Goal: Information Seeking & Learning: Learn about a topic

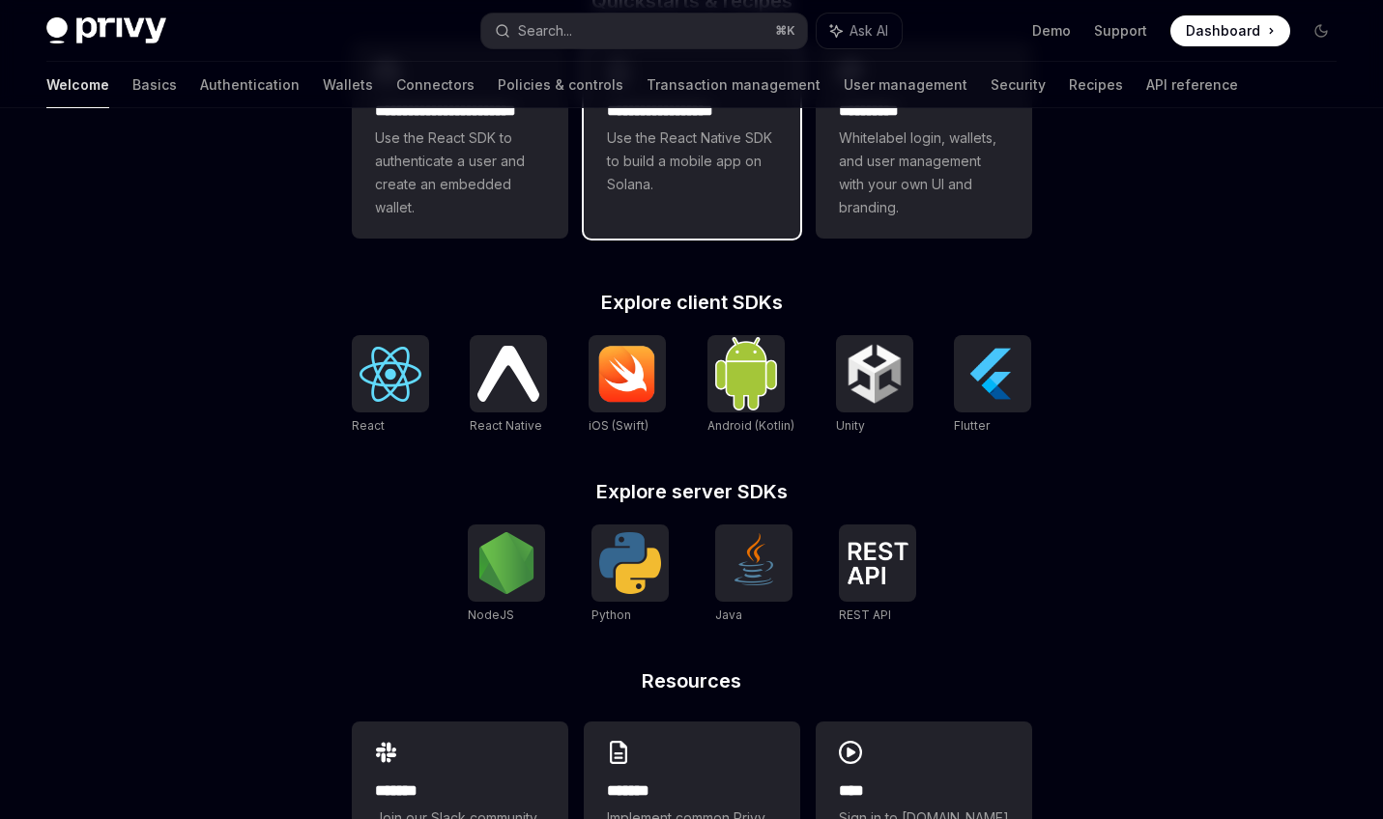
scroll to position [615, 0]
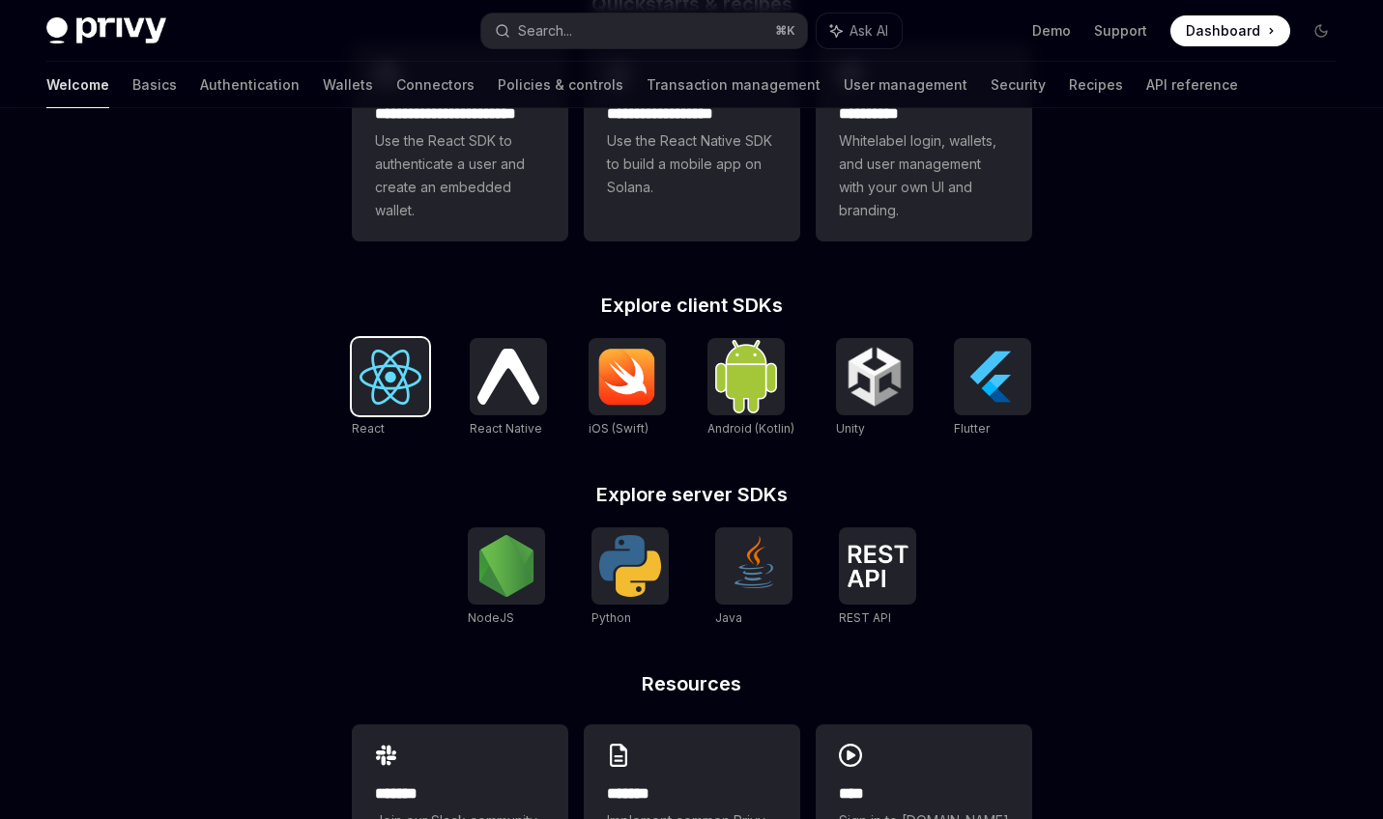
click at [403, 366] on img at bounding box center [390, 377] width 62 height 55
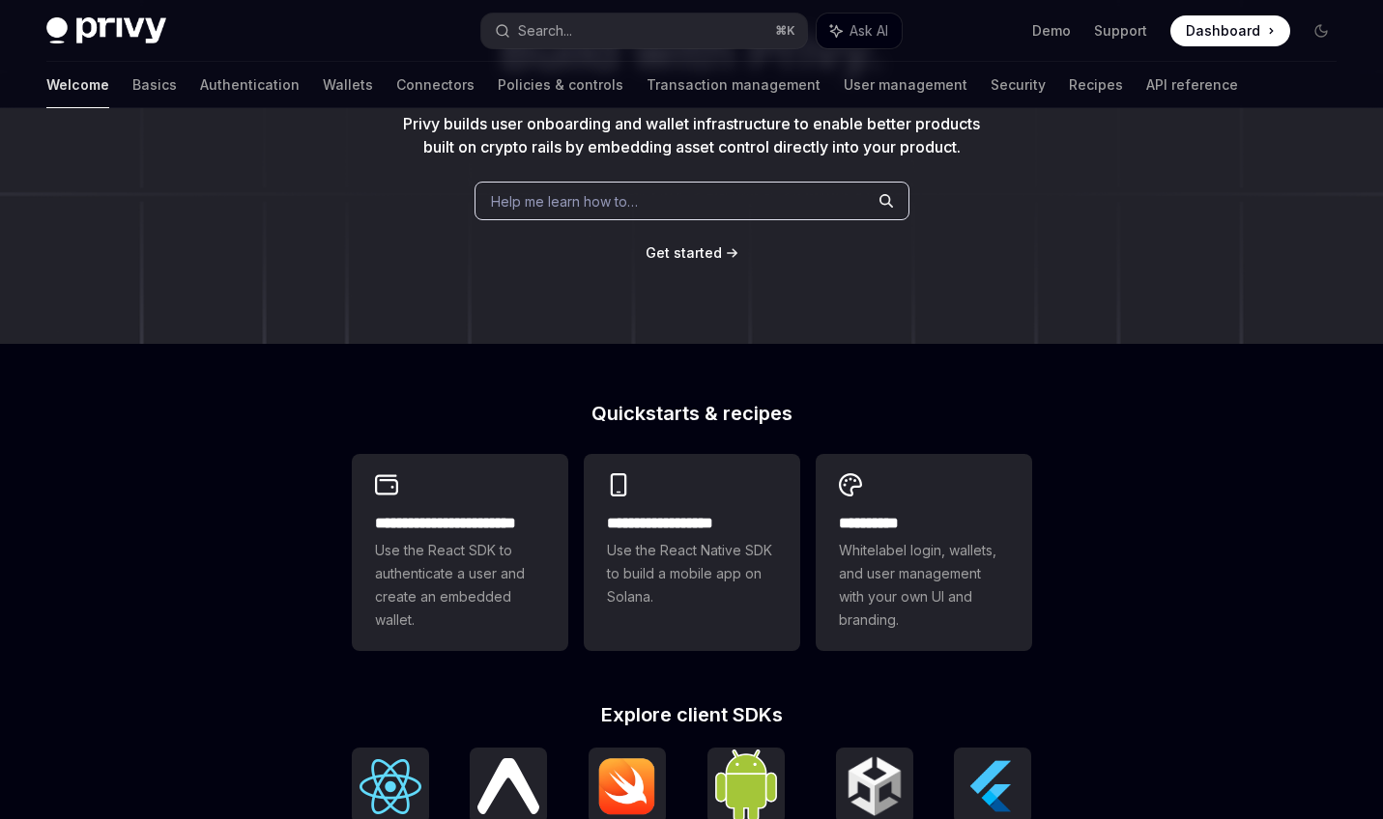
scroll to position [209, 0]
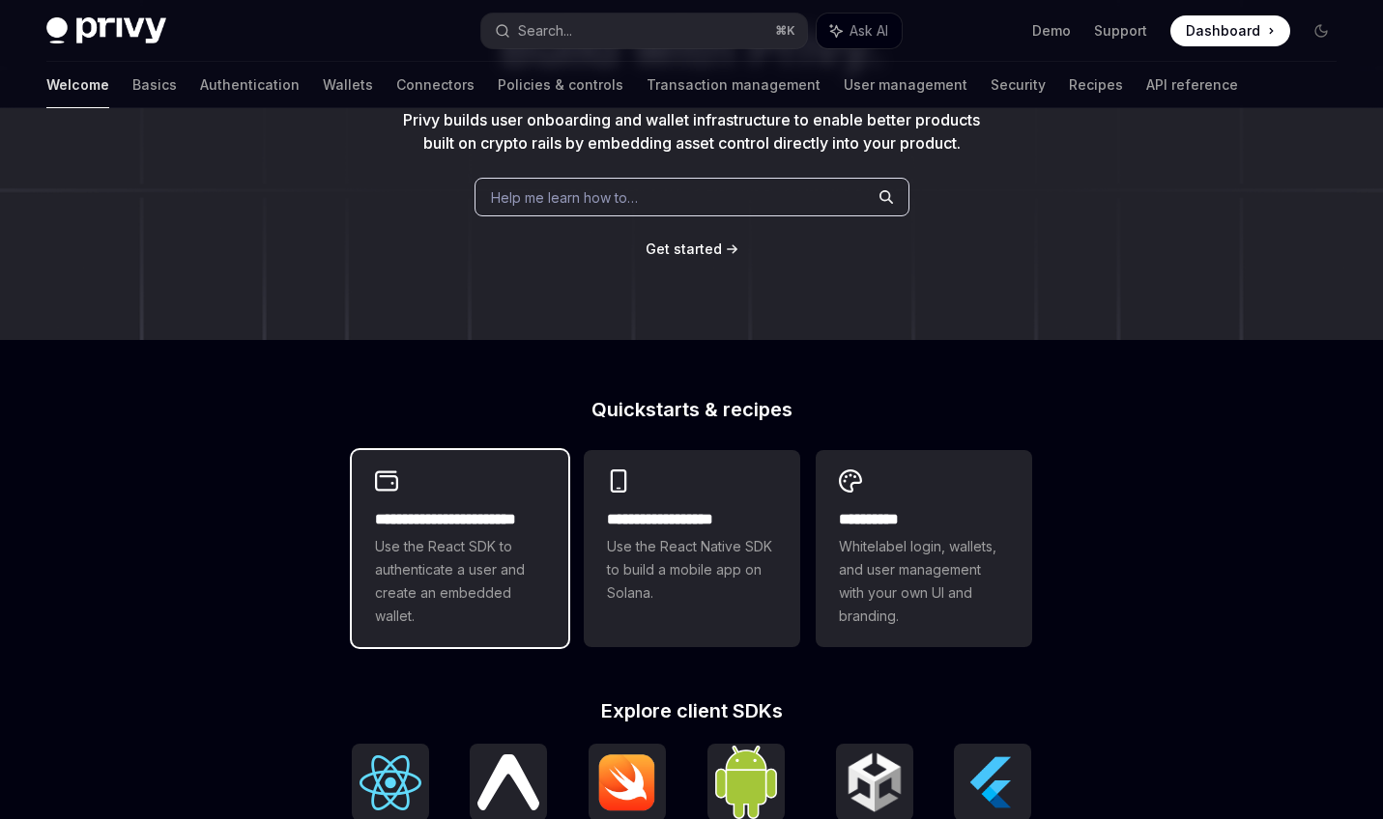
click at [480, 497] on div "**********" at bounding box center [460, 548] width 216 height 197
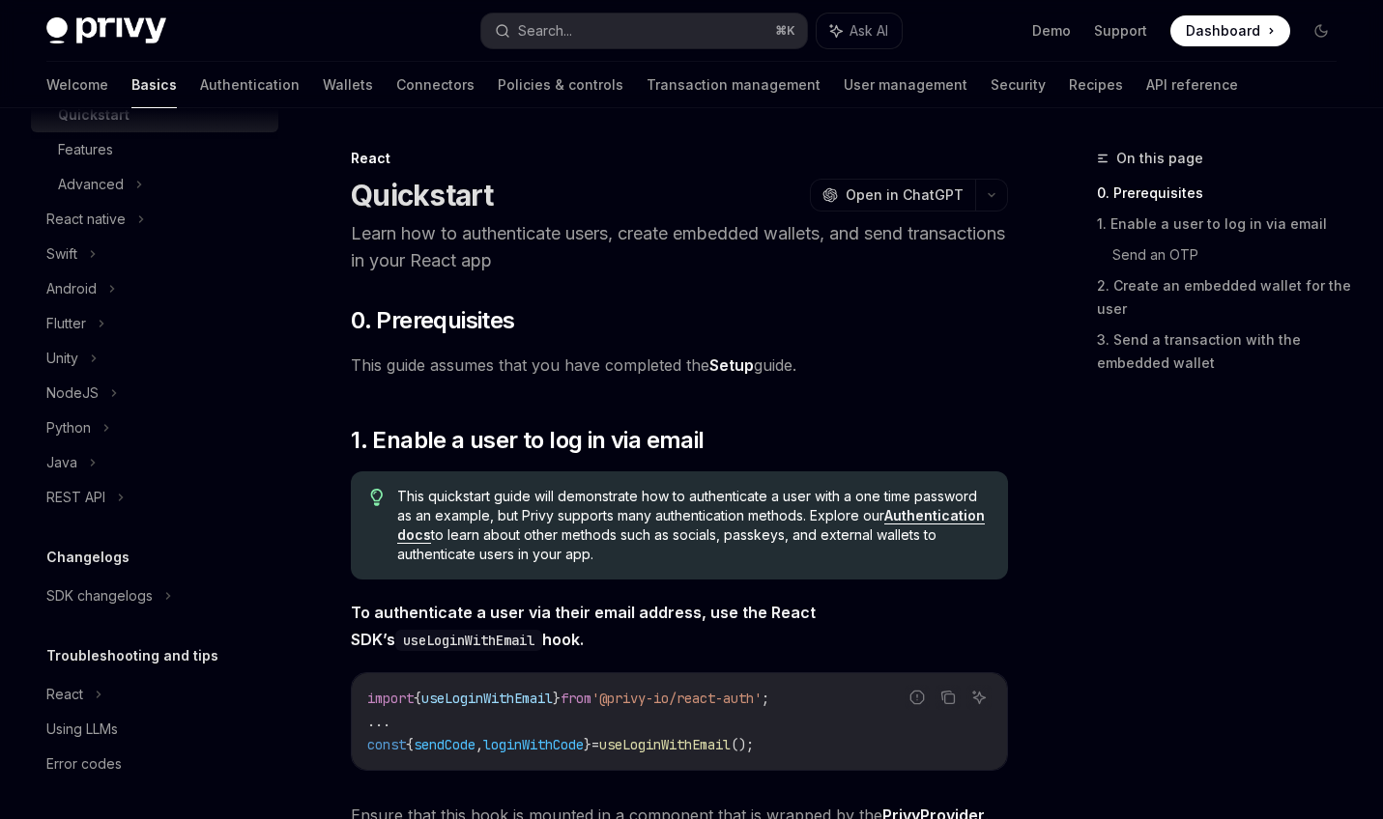
scroll to position [383, 0]
click at [130, 605] on div "SDK changelogs" at bounding box center [99, 595] width 106 height 23
type textarea "*"
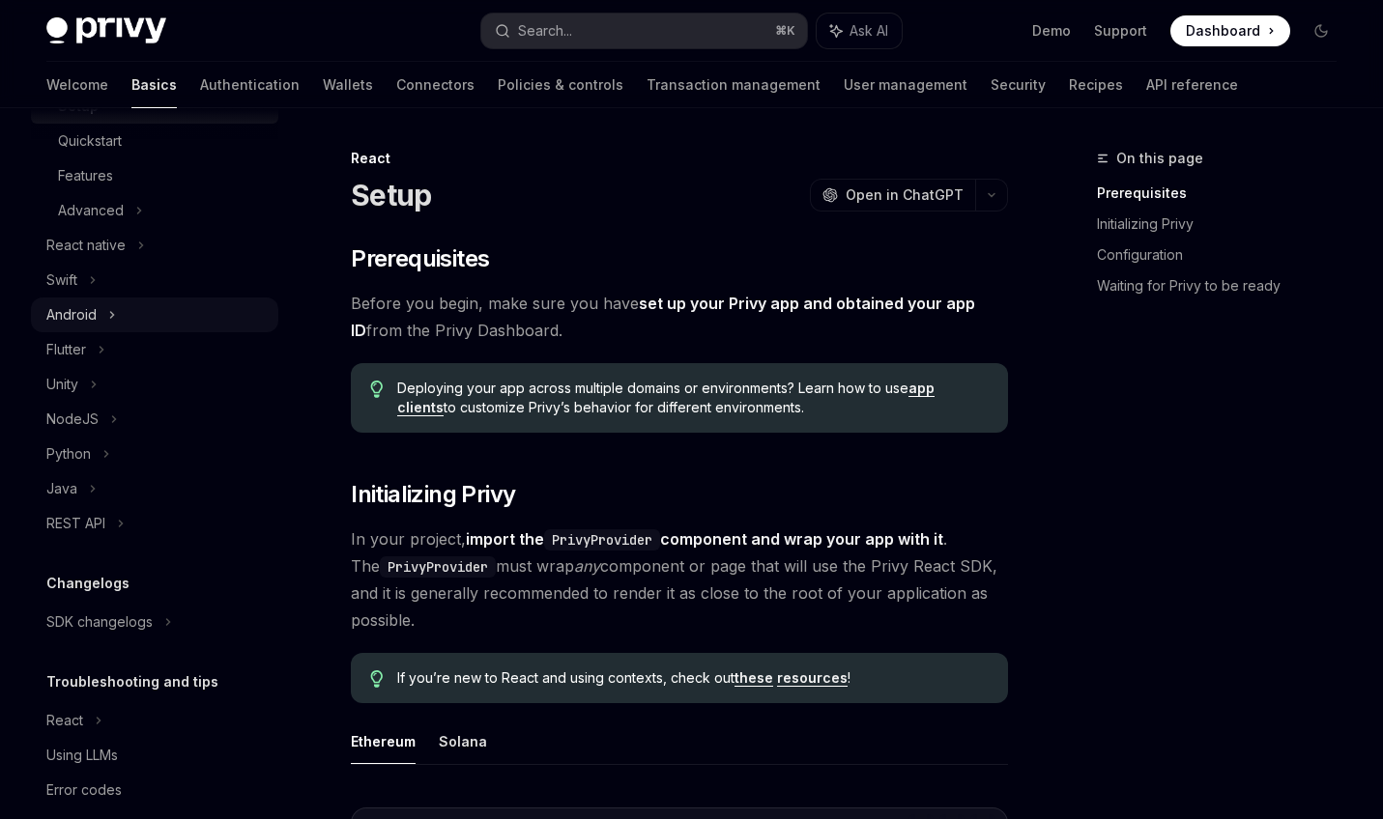
scroll to position [367, 0]
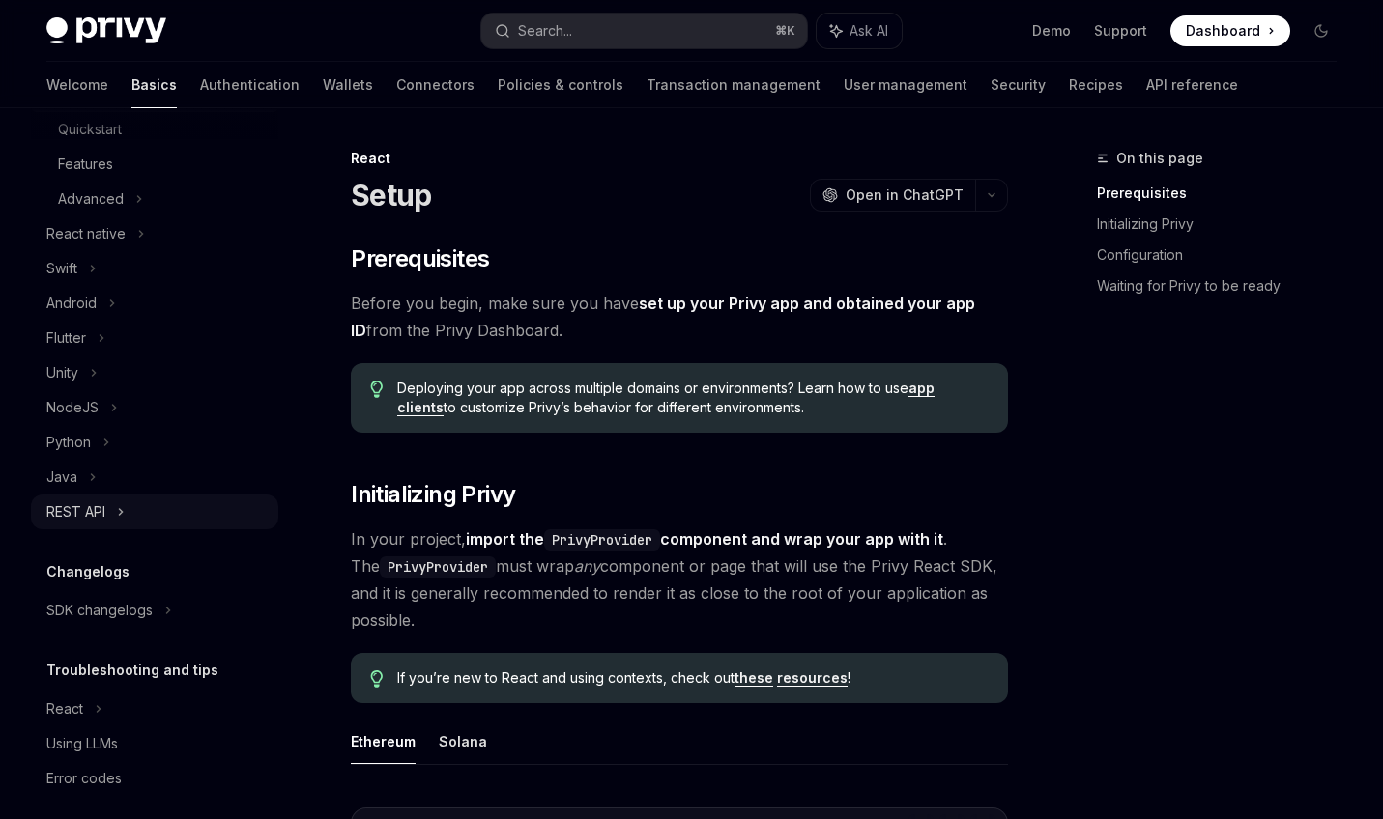
click at [78, 512] on div "REST API" at bounding box center [75, 512] width 59 height 23
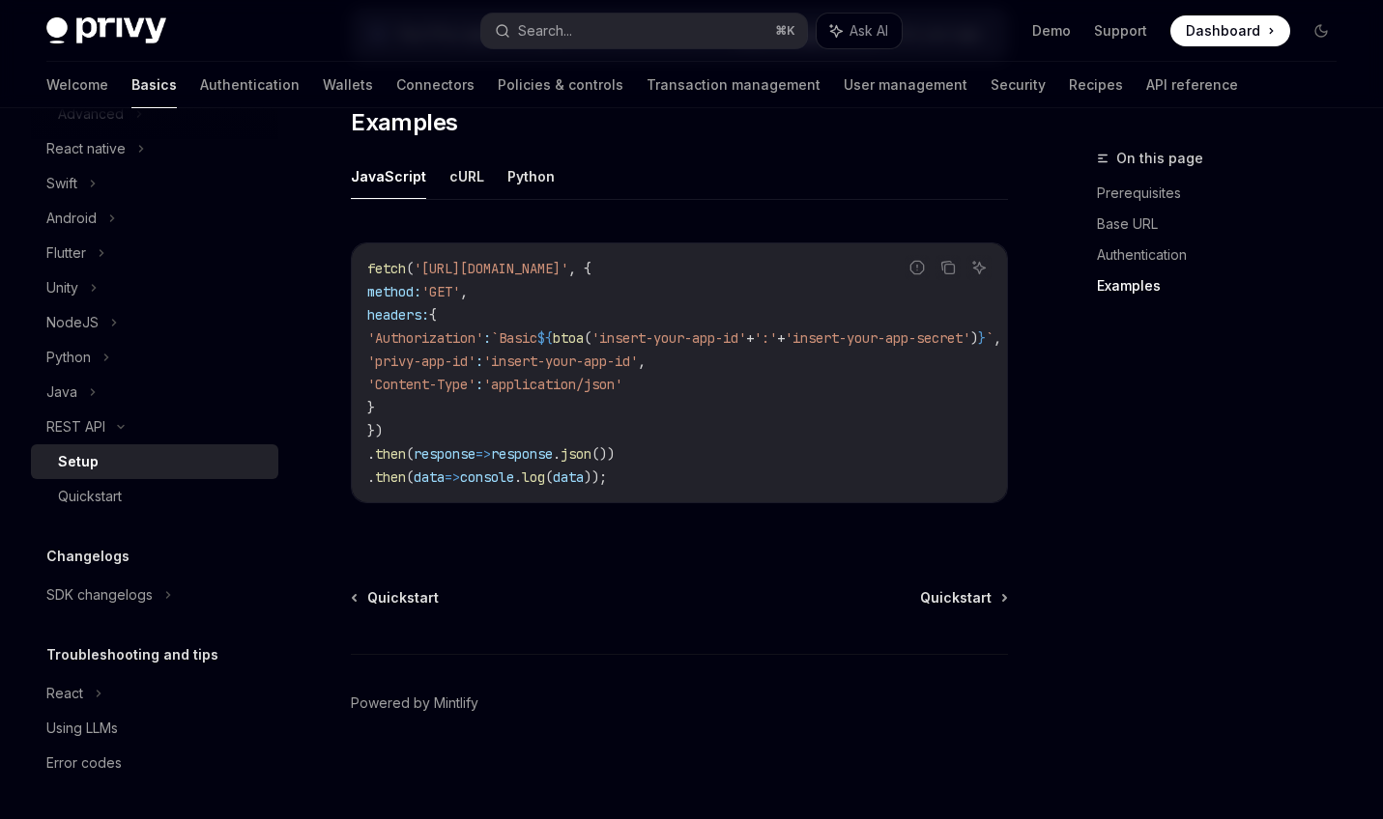
scroll to position [140, 0]
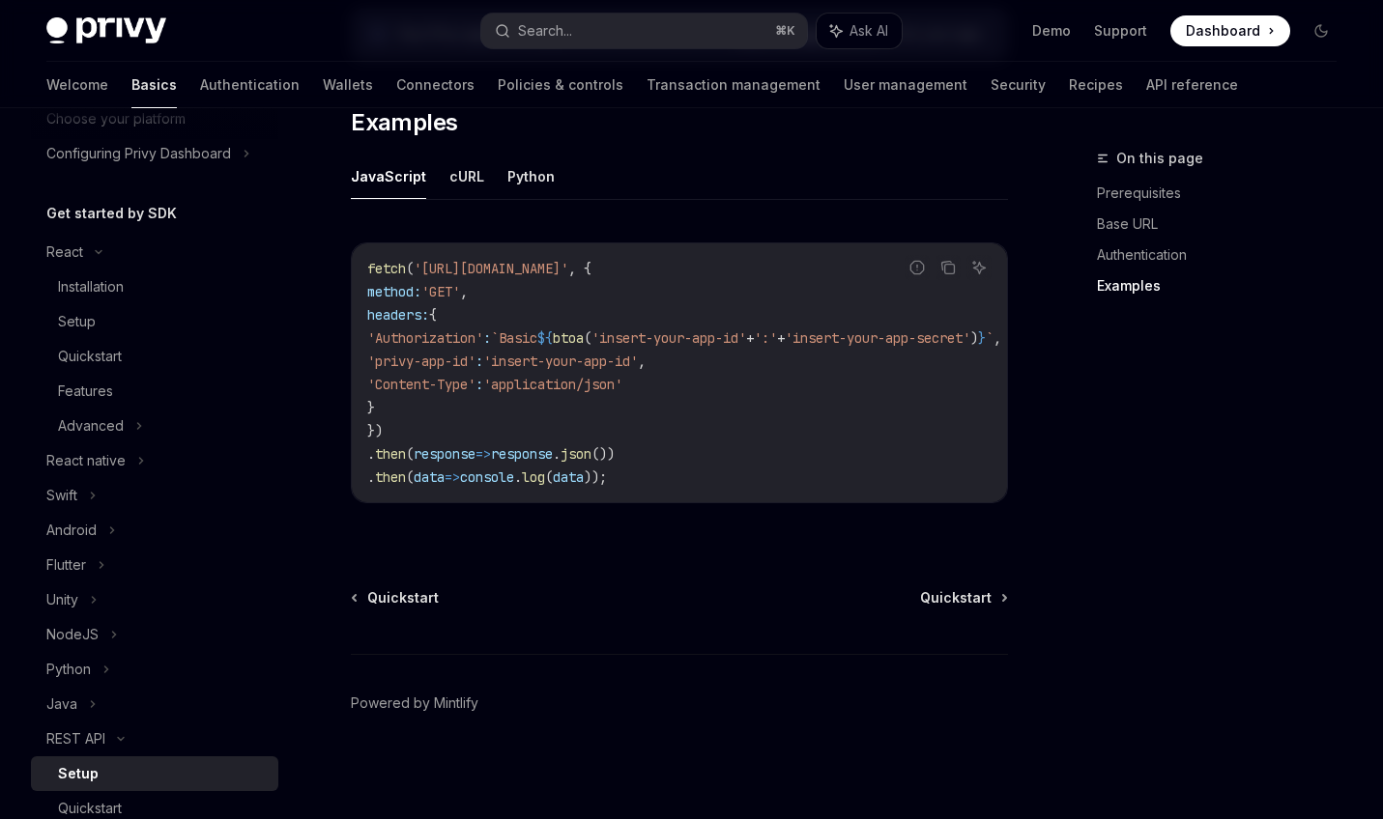
type textarea "*"
